Goal: Obtain resource: Download file/media

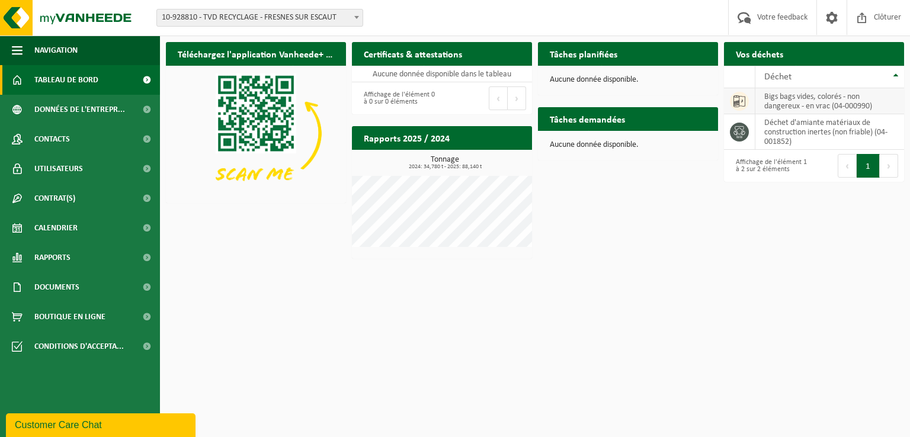
click at [742, 98] on icon at bounding box center [739, 101] width 12 height 12
click at [806, 103] on td "bigs bags vides, colorés - non dangereux - en vrac (04-000990)" at bounding box center [829, 101] width 149 height 26
click at [806, 137] on td "déchet d'amiante matériaux de construction inertes (non friable) (04-001852)" at bounding box center [829, 132] width 149 height 36
click at [779, 53] on h2 "Vos déchets" at bounding box center [759, 53] width 71 height 23
click at [86, 264] on link "Rapports" at bounding box center [80, 258] width 160 height 30
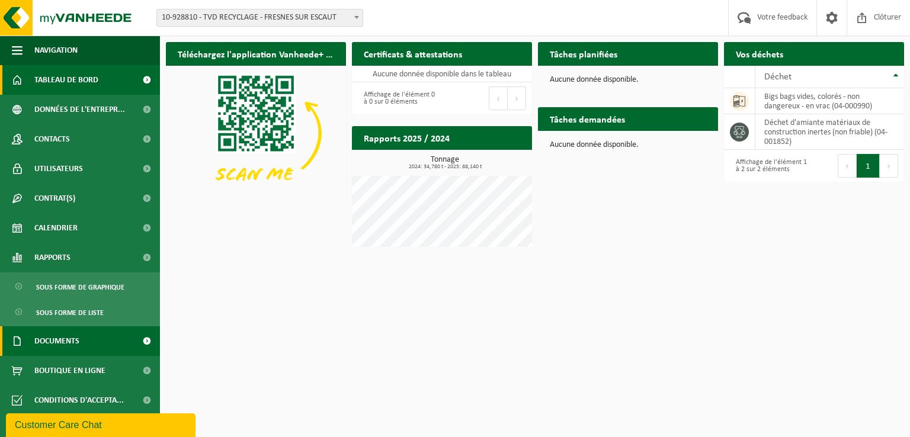
click at [105, 346] on link "Documents" at bounding box center [80, 341] width 160 height 30
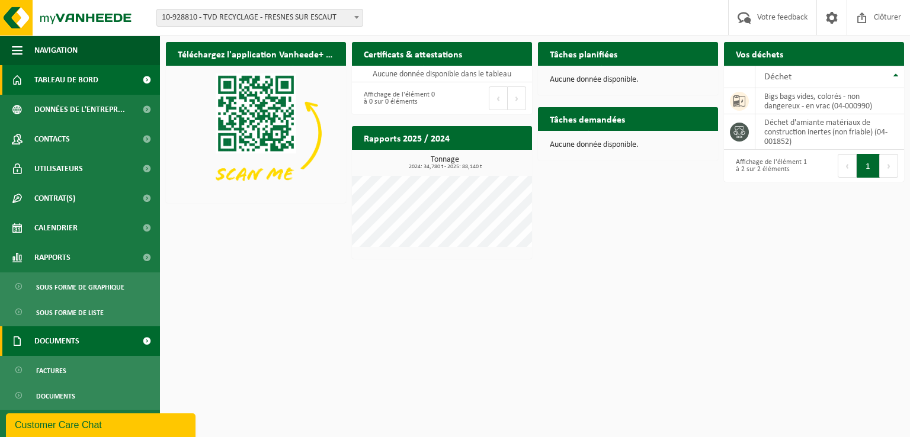
click at [137, 337] on span at bounding box center [146, 341] width 27 height 30
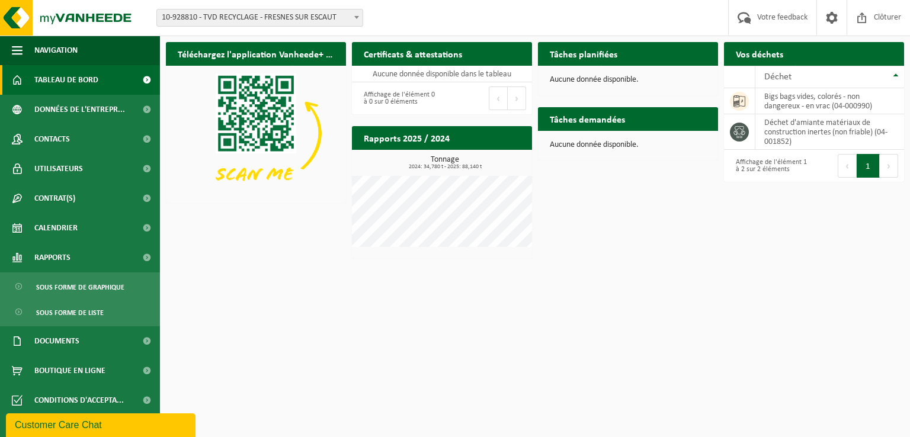
click at [407, 143] on h2 "Rapports 2025 / 2024" at bounding box center [407, 137] width 110 height 23
click at [455, 164] on span "2024: 34,780 t - 2025: 88,140 t" at bounding box center [445, 167] width 174 height 6
click at [62, 342] on span "Documents" at bounding box center [56, 341] width 45 height 30
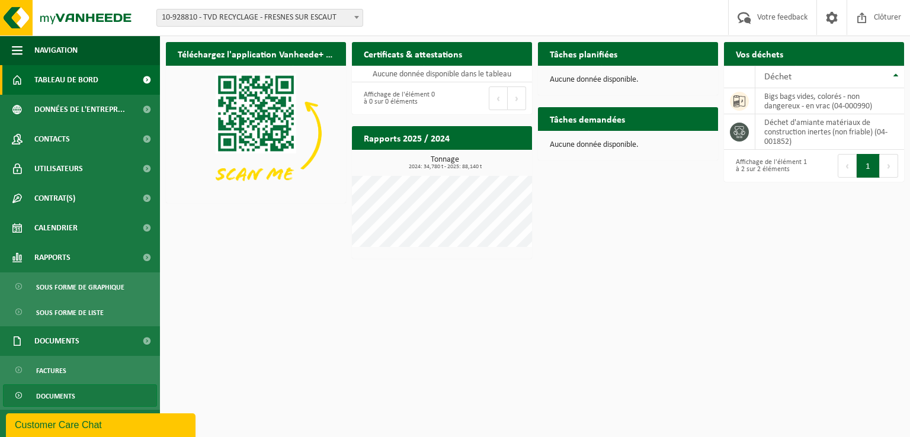
scroll to position [32, 0]
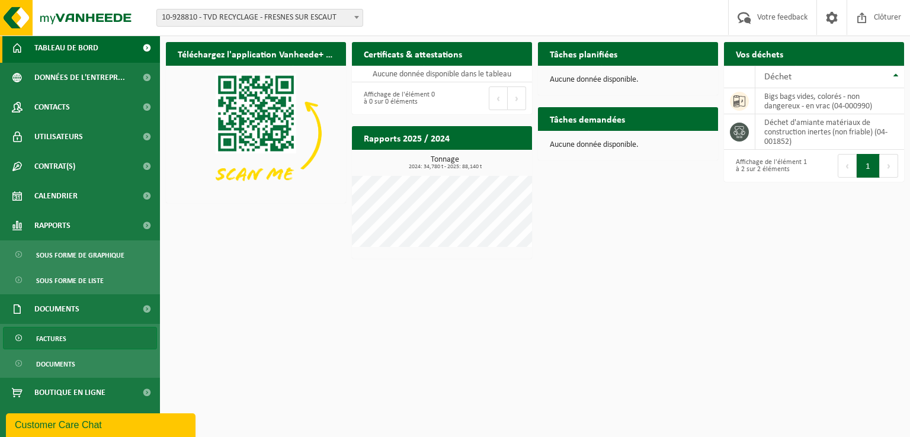
click at [80, 337] on link "Factures" at bounding box center [80, 338] width 154 height 23
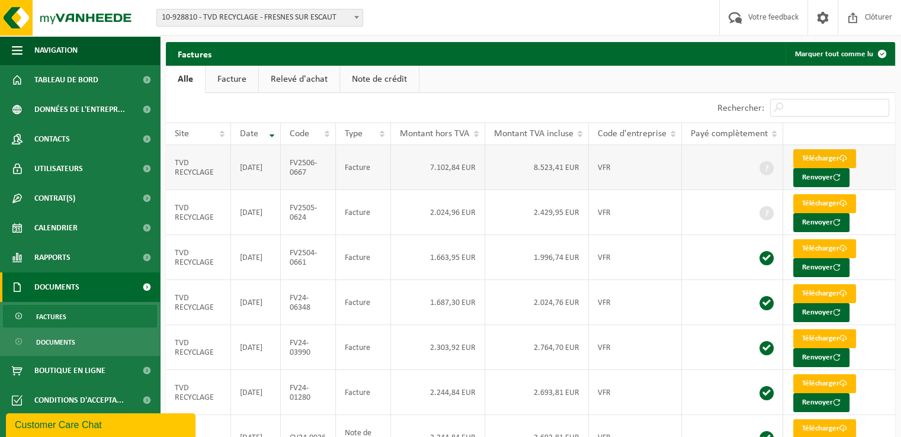
click at [819, 159] on link "Télécharger" at bounding box center [824, 158] width 63 height 19
click at [817, 202] on link "Télécharger" at bounding box center [824, 203] width 63 height 19
click at [814, 247] on link "Télécharger" at bounding box center [824, 248] width 63 height 19
click at [84, 341] on link "Documents" at bounding box center [80, 342] width 154 height 23
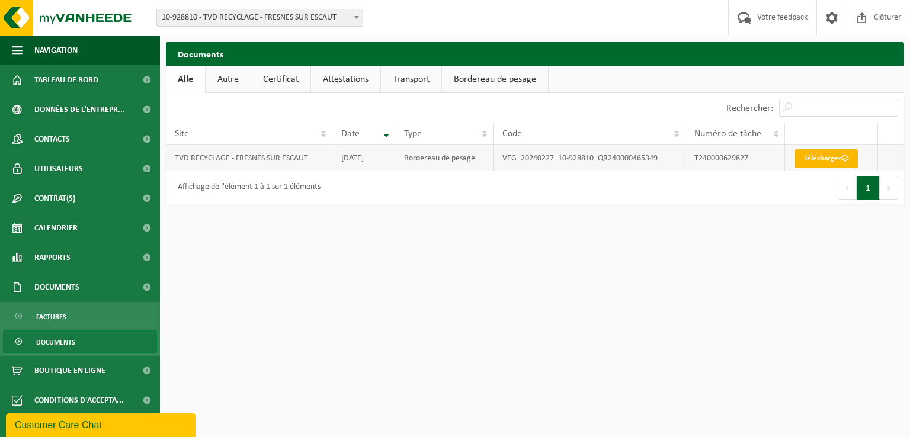
click at [835, 157] on link "Télécharger" at bounding box center [826, 158] width 63 height 19
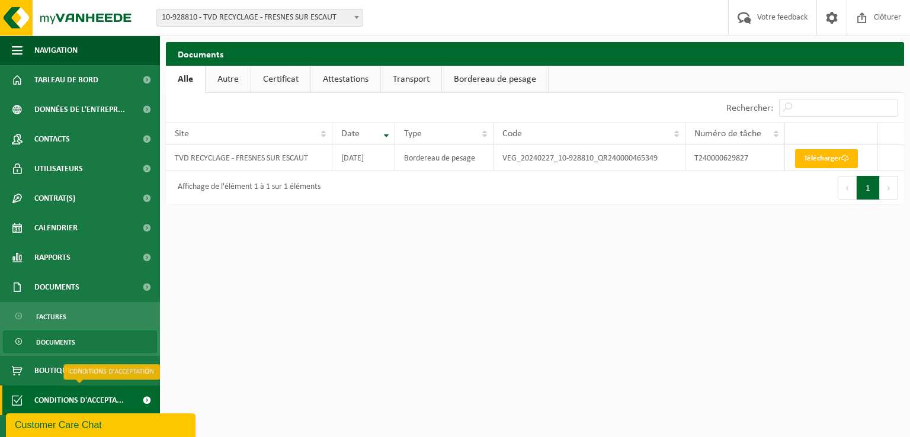
click at [48, 401] on span "Conditions d'accepta..." at bounding box center [78, 401] width 89 height 30
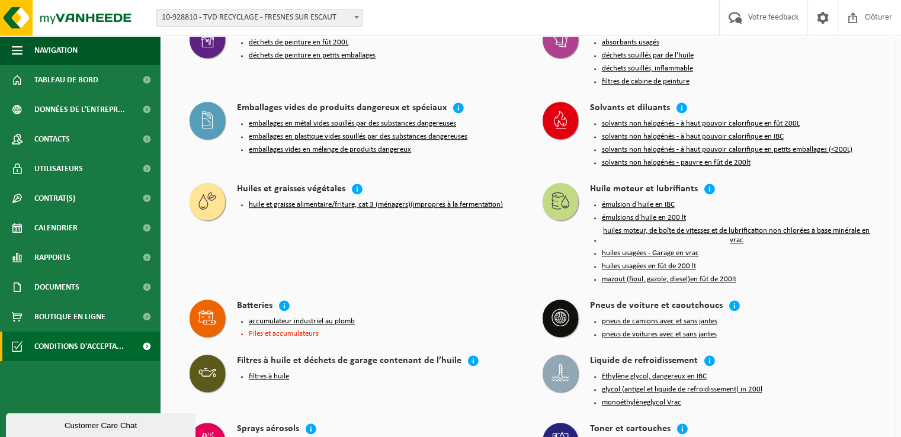
scroll to position [1096, 0]
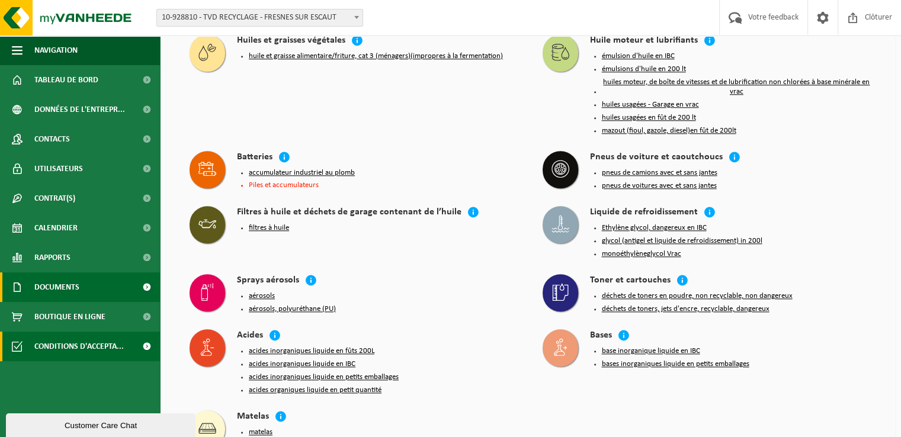
click at [57, 287] on span "Documents" at bounding box center [56, 287] width 45 height 30
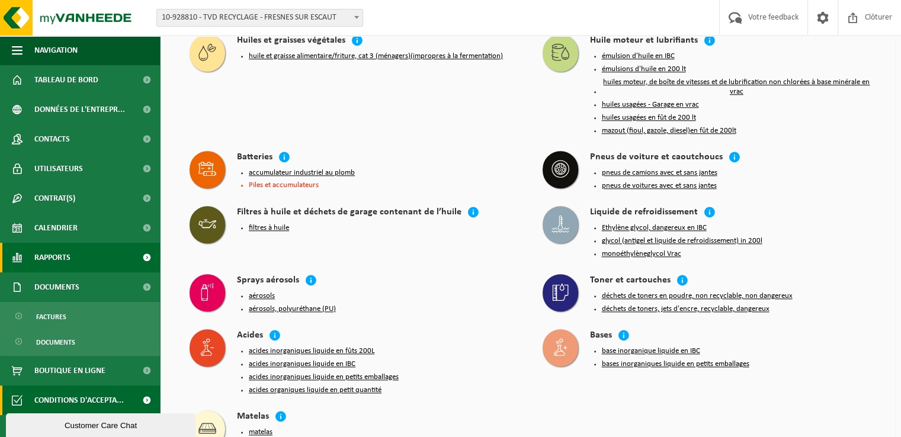
click at [72, 259] on link "Rapports" at bounding box center [80, 258] width 160 height 30
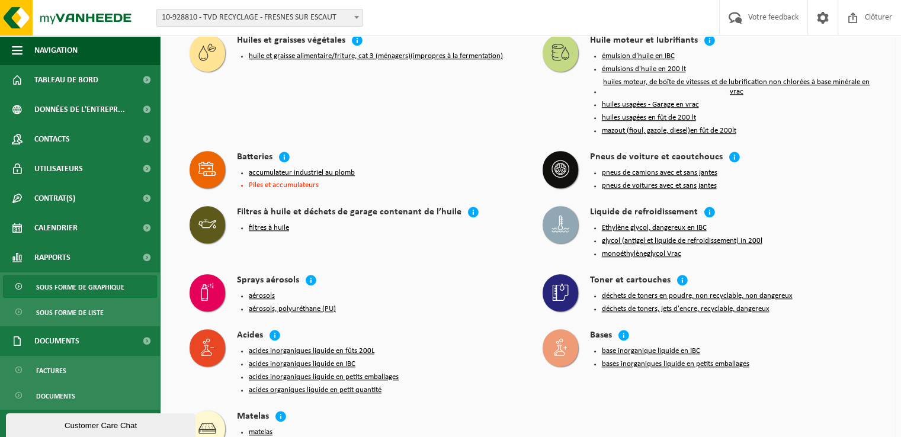
click at [69, 290] on span "Sous forme de graphique" at bounding box center [80, 287] width 88 height 23
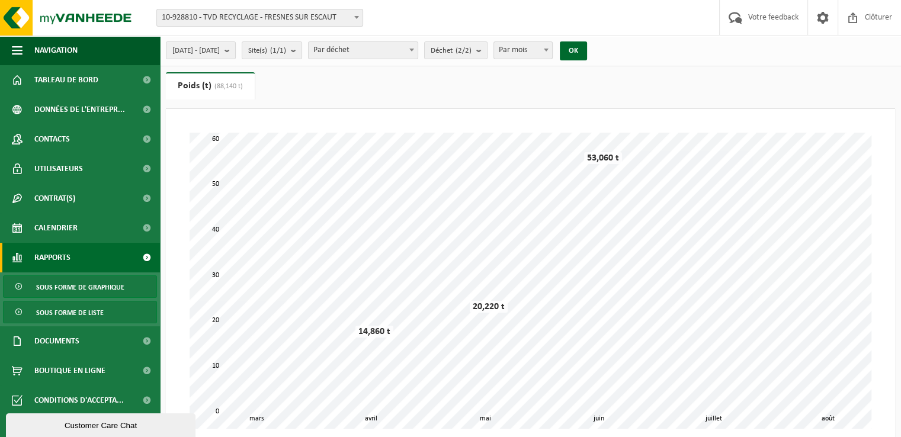
click at [60, 315] on span "Sous forme de liste" at bounding box center [70, 312] width 68 height 23
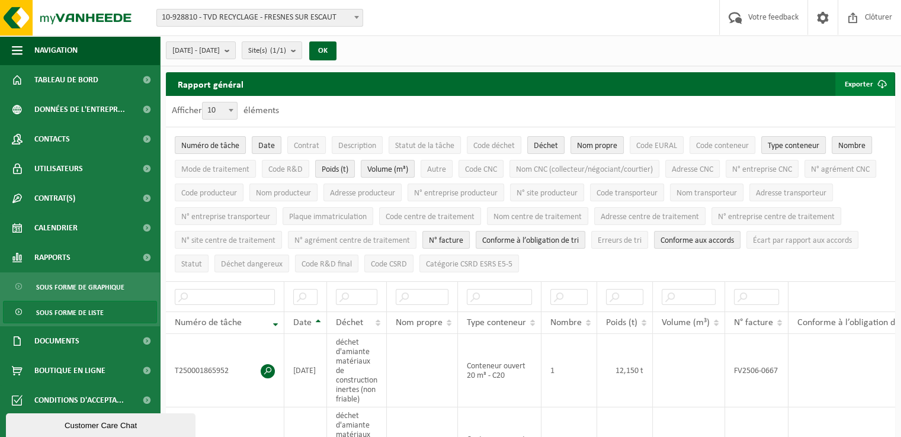
click at [865, 81] on button "Exporter" at bounding box center [864, 84] width 59 height 24
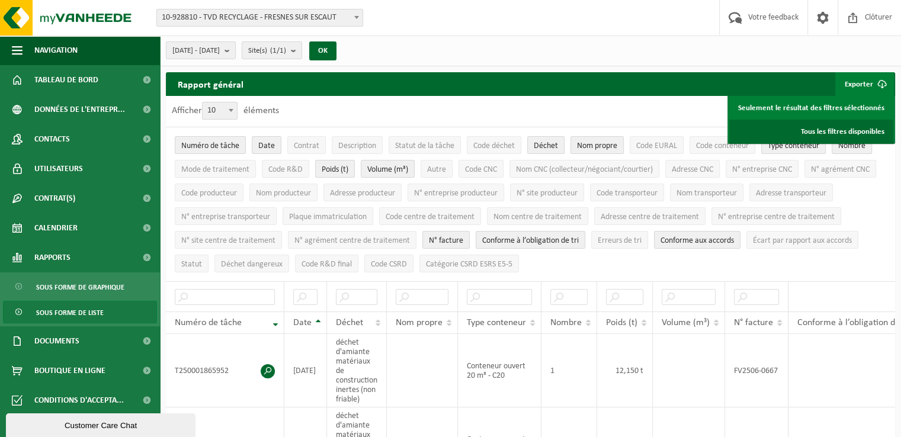
click at [835, 133] on link "Tous les filtres disponibles" at bounding box center [811, 132] width 164 height 24
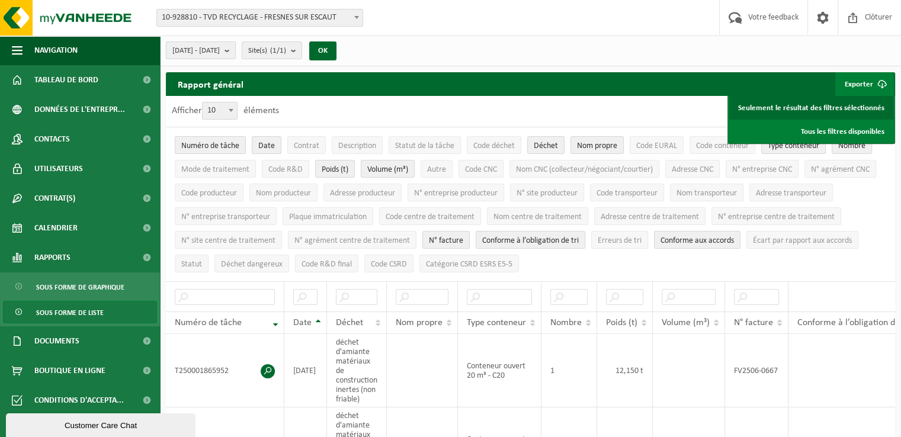
click at [801, 107] on link "Seulement le résultat des filtres sélectionnés" at bounding box center [811, 108] width 164 height 24
